Goal: Use online tool/utility: Use online tool/utility

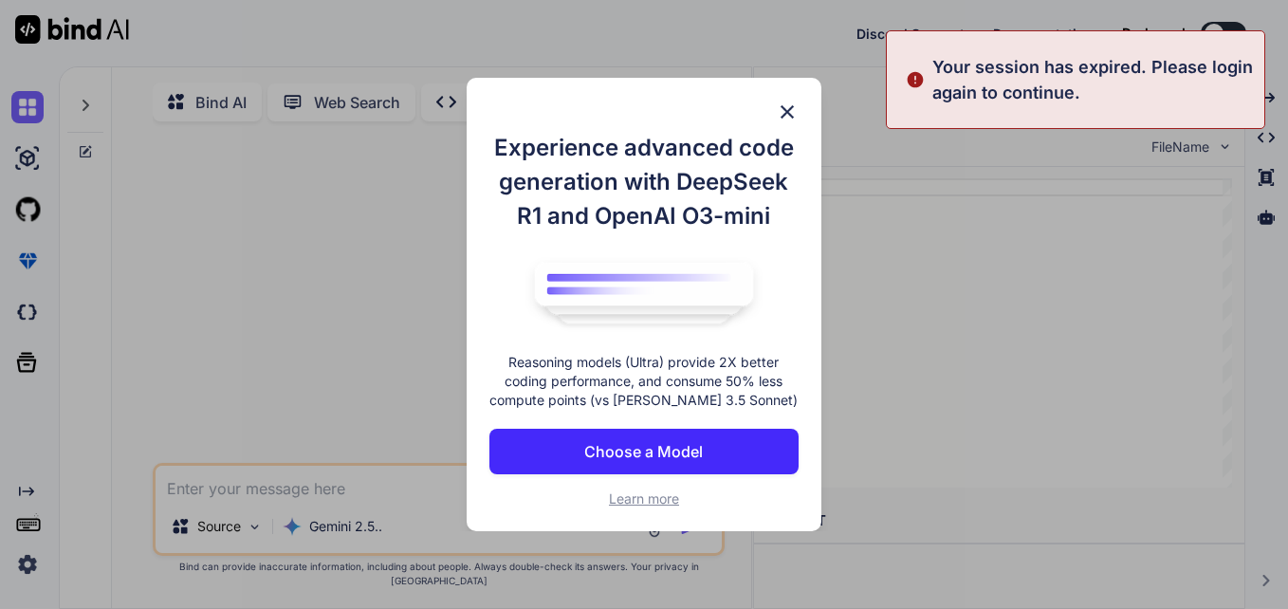
type textarea "x"
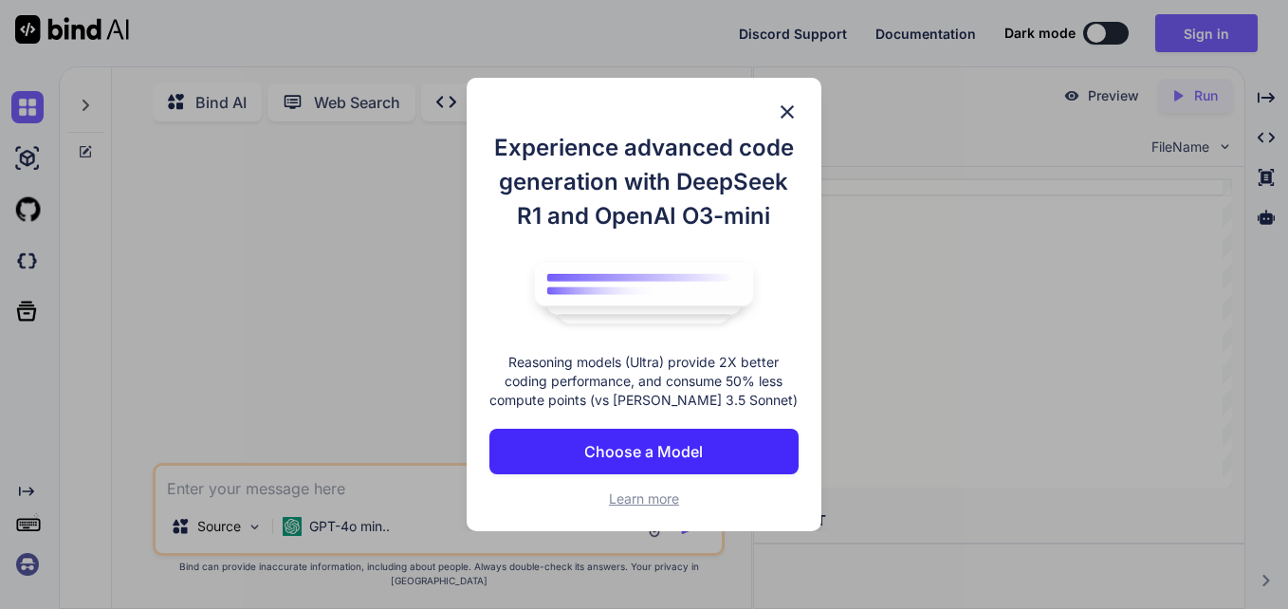
click at [789, 108] on img at bounding box center [787, 112] width 23 height 23
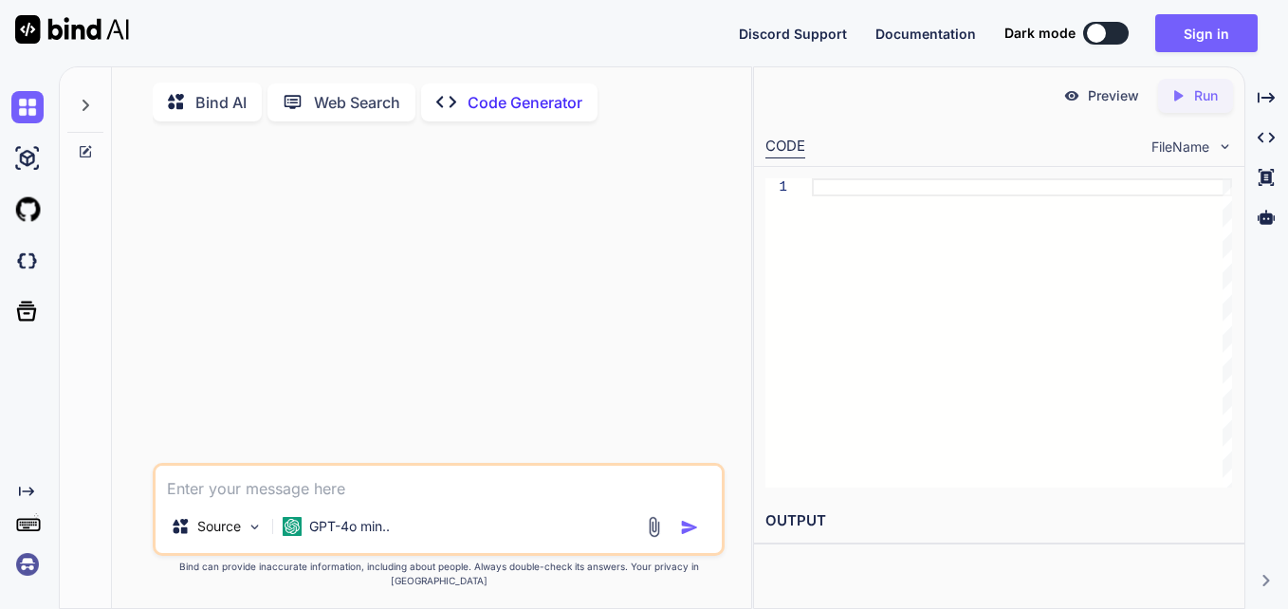
click at [371, 500] on textarea at bounding box center [439, 483] width 566 height 34
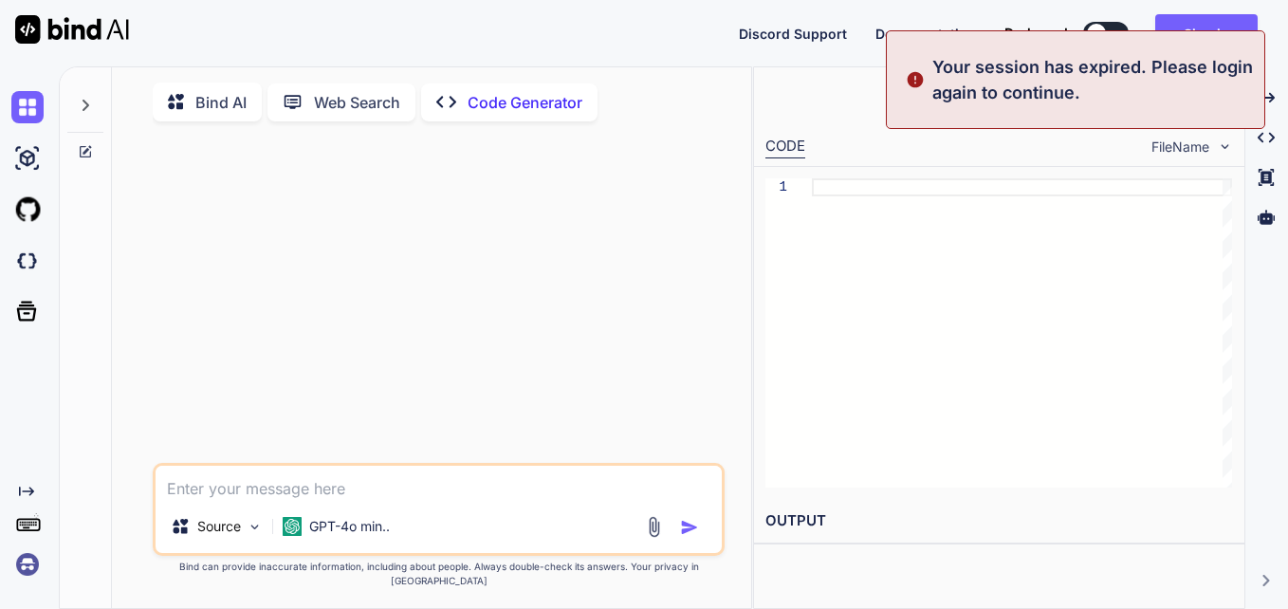
paste textarea "SELECT Originator* as Originator,Organisation Name* as Organisation_Name,Incorp…"
type textarea "SELECT Originator* as Originator,Organisation Name* as Organisation_Name,Incorp…"
type textarea "x"
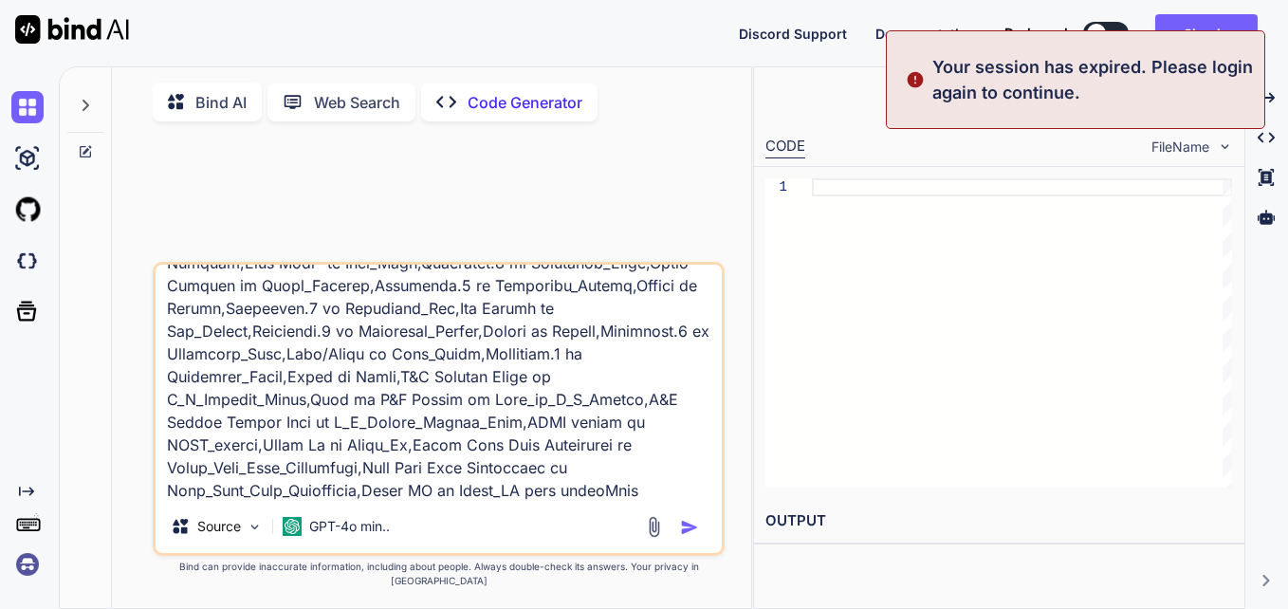
type textarea "SELECT Originator* as Originator,Organisation Name* as Organisation_Name,Incorp…"
click at [681, 537] on img "button" at bounding box center [689, 527] width 19 height 19
type textarea "x"
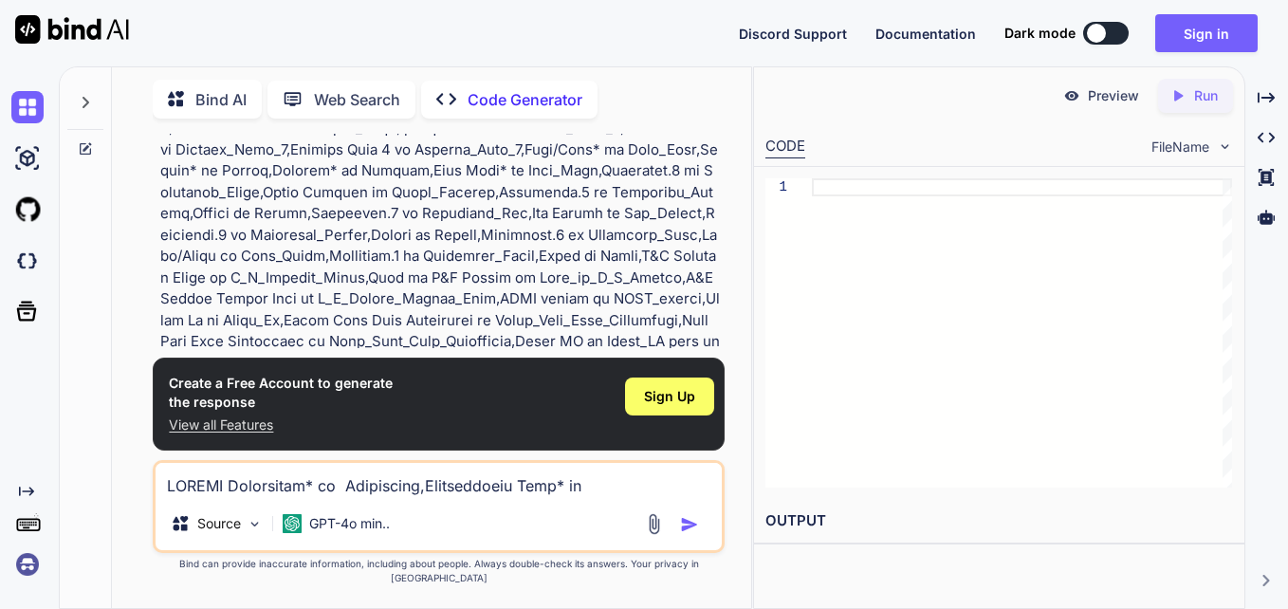
scroll to position [383, 0]
